Goal: Task Accomplishment & Management: Manage account settings

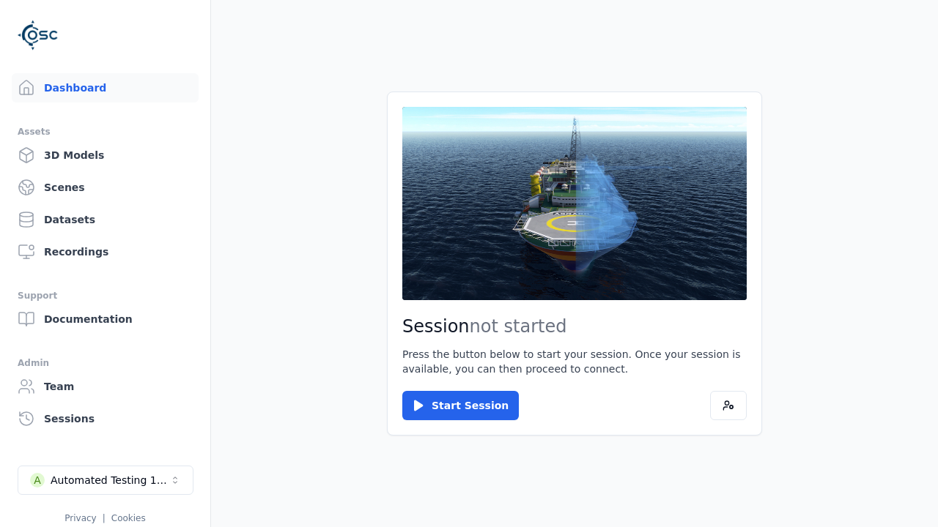
click at [105, 155] on link "3D Models" at bounding box center [105, 155] width 187 height 29
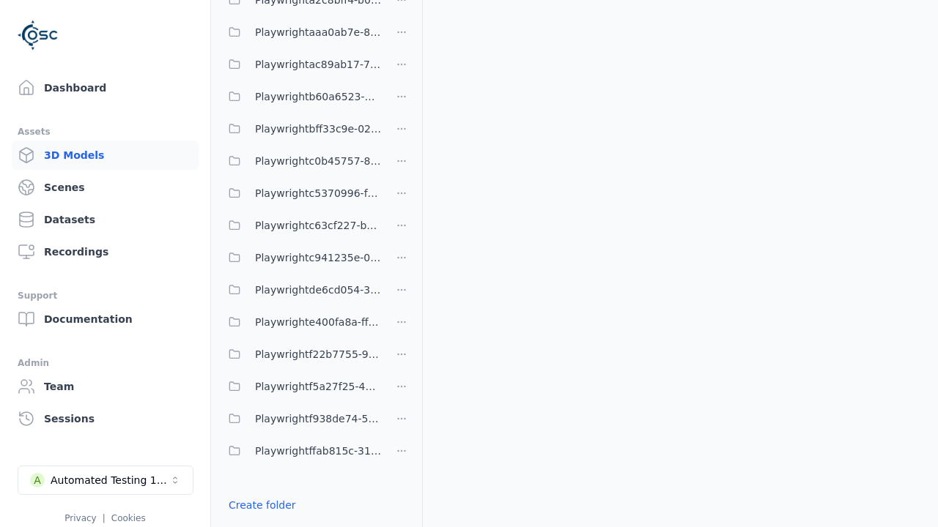
click at [262, 506] on link "Create folder" at bounding box center [262, 505] width 67 height 15
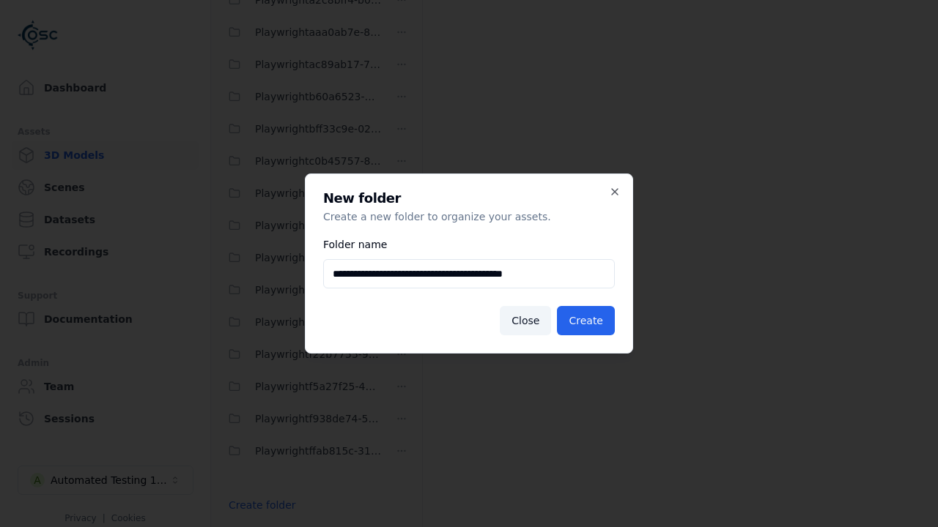
type input "**********"
click at [585, 321] on button "Create" at bounding box center [586, 320] width 58 height 29
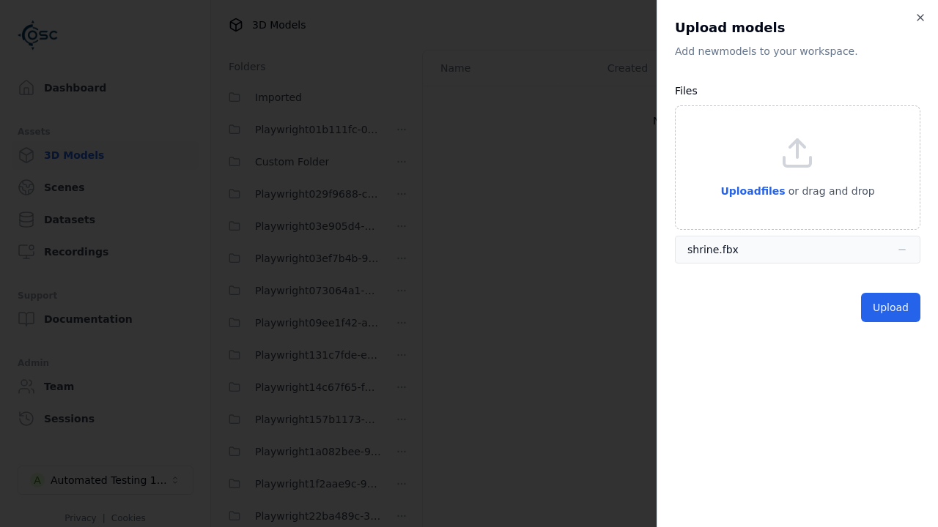
click at [890, 308] on button "Upload" at bounding box center [890, 307] width 59 height 29
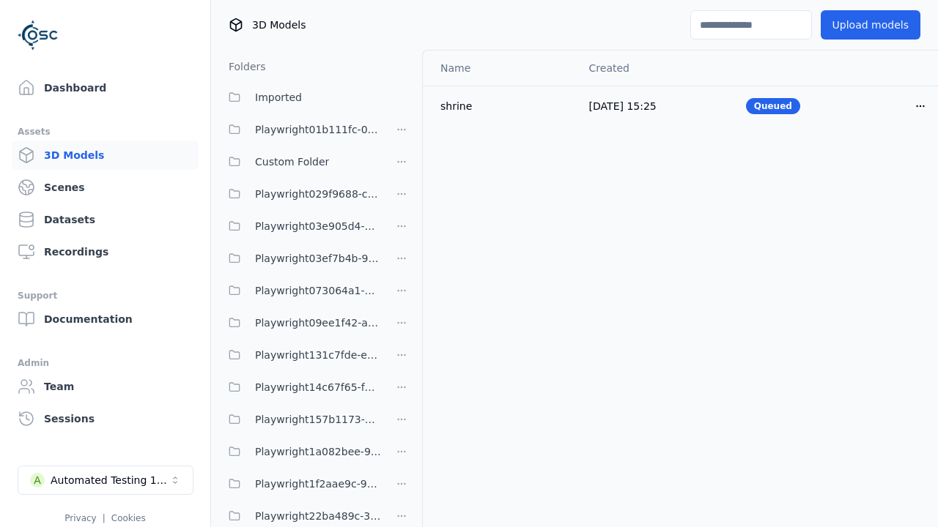
click at [920, 105] on html "Support Dashboard Assets 3D Models Scenes Datasets Recordings Support Documenta…" at bounding box center [469, 263] width 938 height 527
click at [888, 163] on div "Delete" at bounding box center [888, 162] width 86 height 23
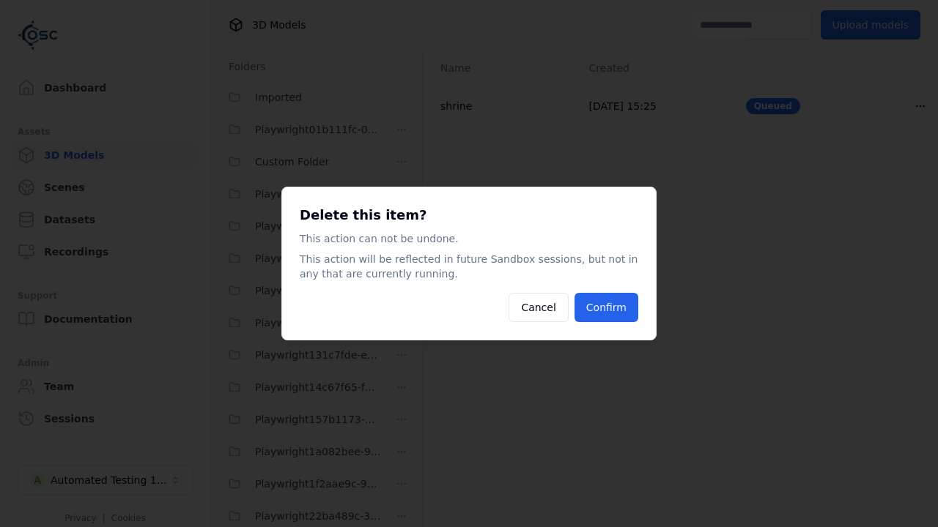
click at [606, 308] on button "Confirm" at bounding box center [606, 307] width 64 height 29
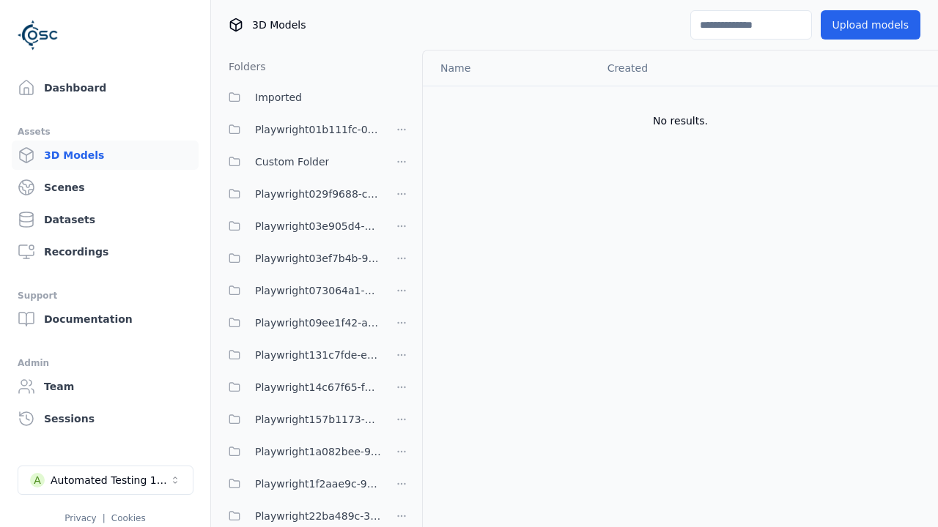
click at [401, 264] on html "Support Dashboard Assets 3D Models Scenes Datasets Recordings Support Documenta…" at bounding box center [469, 263] width 938 height 527
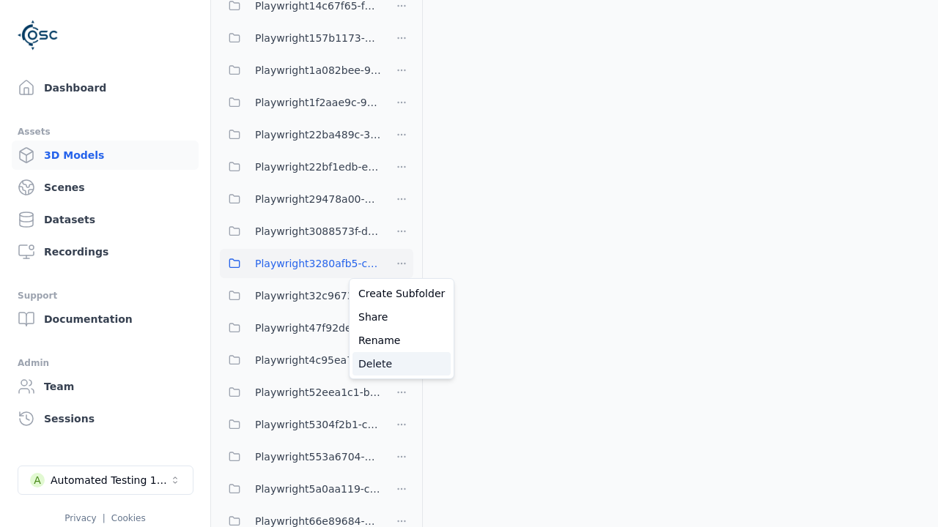
click at [401, 364] on div "Delete" at bounding box center [401, 363] width 98 height 23
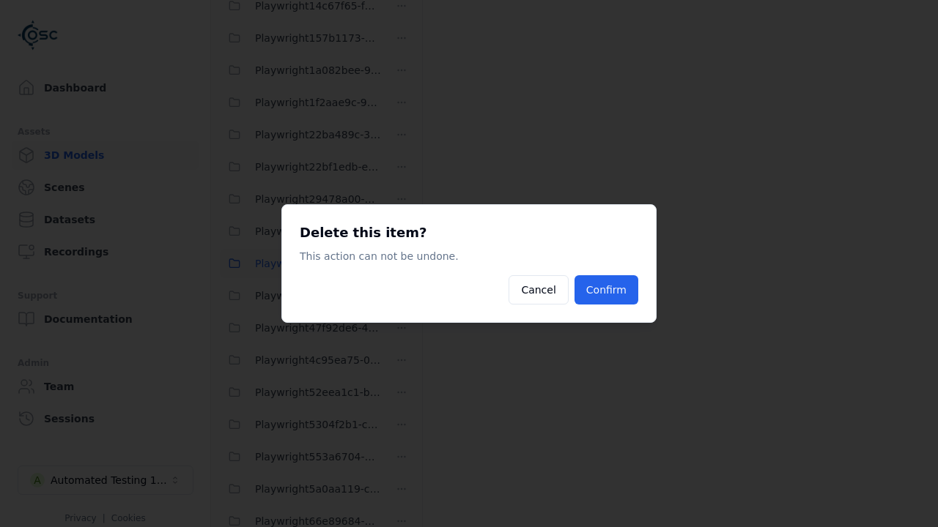
click at [606, 290] on button "Confirm" at bounding box center [606, 289] width 64 height 29
